Goal: Use online tool/utility: Utilize a website feature to perform a specific function

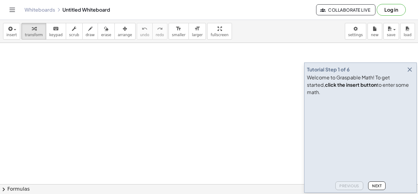
drag, startPoint x: 51, startPoint y: 55, endPoint x: 79, endPoint y: 68, distance: 30.9
click at [86, 37] on span "draw" at bounding box center [90, 35] width 9 height 4
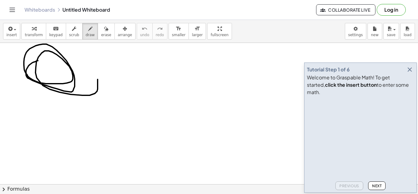
drag, startPoint x: 38, startPoint y: 61, endPoint x: 96, endPoint y: 77, distance: 60.1
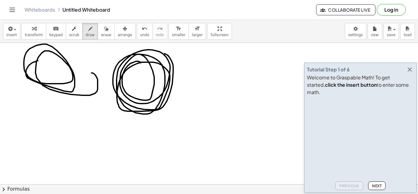
drag, startPoint x: 136, startPoint y: 61, endPoint x: 150, endPoint y: 52, distance: 17.2
drag, startPoint x: 139, startPoint y: 49, endPoint x: 148, endPoint y: 137, distance: 88.3
drag, startPoint x: 126, startPoint y: 113, endPoint x: 119, endPoint y: 113, distance: 7.0
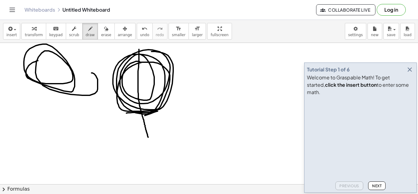
drag, startPoint x: 121, startPoint y: 102, endPoint x: 164, endPoint y: 97, distance: 44.0
drag, startPoint x: 126, startPoint y: 120, endPoint x: 143, endPoint y: 134, distance: 21.9
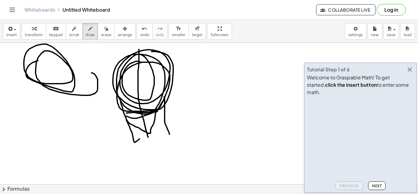
drag, startPoint x: 164, startPoint y: 98, endPoint x: 195, endPoint y: 128, distance: 42.8
